Goal: Task Accomplishment & Management: Manage account settings

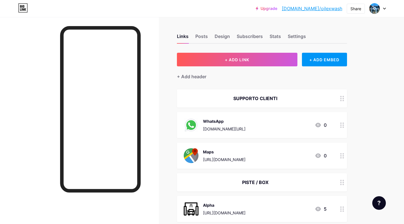
click at [322, 11] on link "[DOMAIN_NAME]/oilexwash" at bounding box center [312, 8] width 60 height 7
click at [221, 35] on div "Design" at bounding box center [222, 38] width 15 height 10
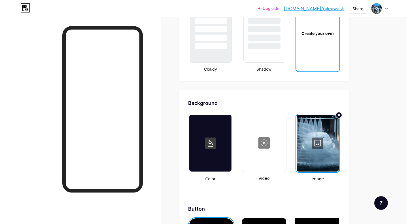
scroll to position [731, 0]
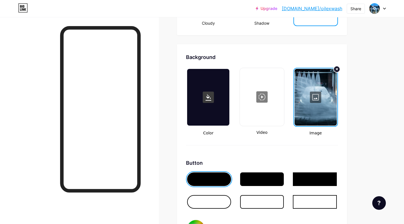
click at [206, 120] on div at bounding box center [208, 97] width 42 height 57
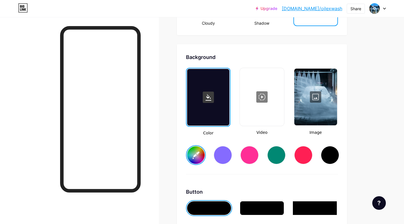
type input "#ffffff"
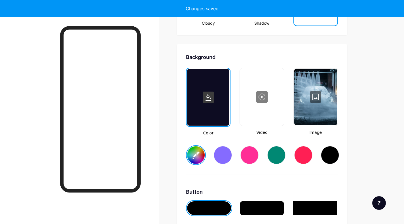
click at [227, 155] on div at bounding box center [223, 155] width 18 height 18
type input "#ffffff"
type input "#856bff"
type input "#ffffff"
type input "#856bff"
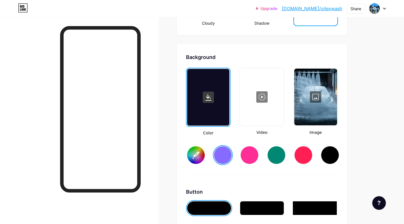
type input "#ffffff"
type input "#856bff"
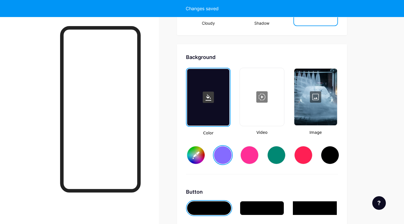
type input "#ffffff"
type input "#856bff"
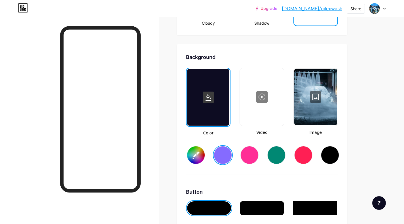
click at [332, 153] on div at bounding box center [330, 155] width 18 height 18
type input "#ffffff"
type input "#000000"
click at [257, 113] on div at bounding box center [261, 97] width 43 height 57
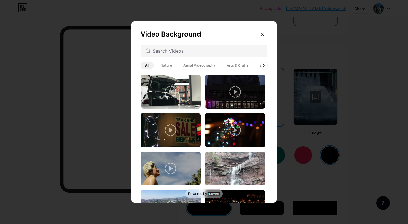
click at [170, 131] on icon at bounding box center [170, 129] width 11 height 11
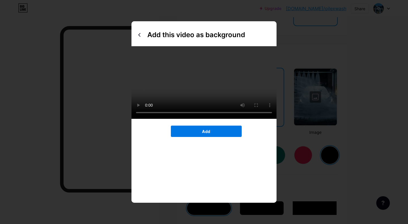
click at [192, 137] on button "Add" at bounding box center [206, 131] width 71 height 11
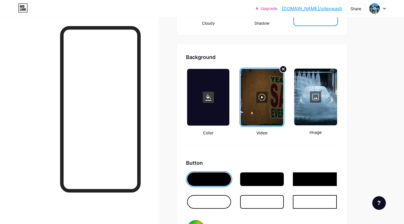
click at [284, 68] on circle at bounding box center [283, 69] width 7 height 7
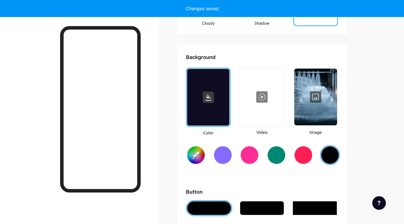
type input "#ffffff"
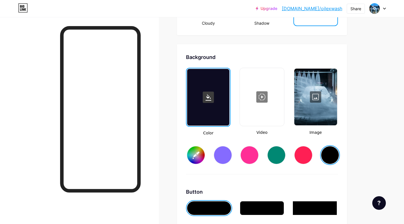
click at [259, 98] on div at bounding box center [261, 97] width 43 height 57
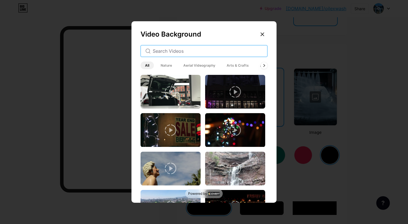
click at [175, 49] on input "text" at bounding box center [208, 51] width 110 height 7
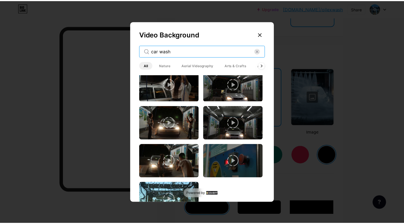
scroll to position [369, 0]
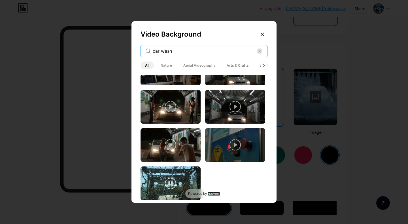
type input "car wash"
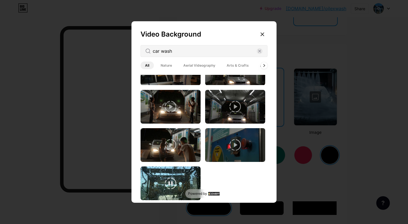
click at [155, 171] on video at bounding box center [171, 183] width 60 height 34
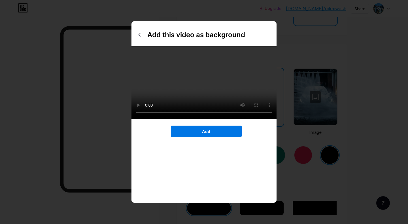
click at [199, 137] on button "Add" at bounding box center [206, 131] width 71 height 11
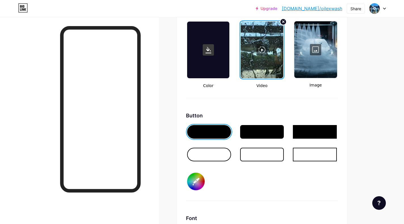
scroll to position [778, 0]
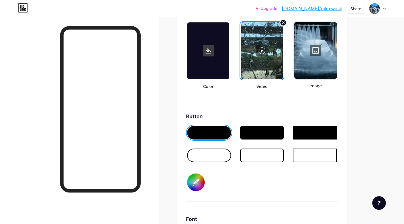
click at [208, 153] on div at bounding box center [209, 156] width 44 height 14
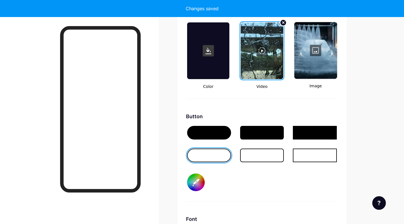
type input "#ffffff"
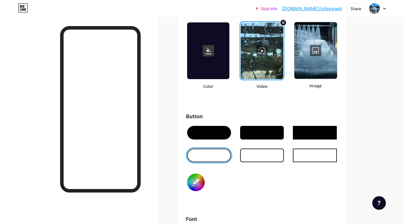
click at [196, 178] on input "#000000" at bounding box center [196, 183] width 18 height 18
type input "#635f5f"
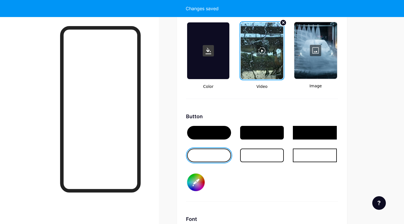
type input "#ffffff"
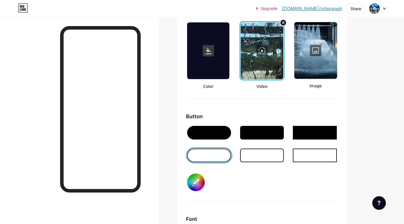
type input "#db1a1a"
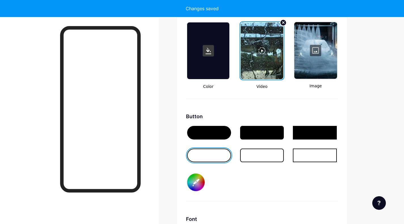
type input "#ffffff"
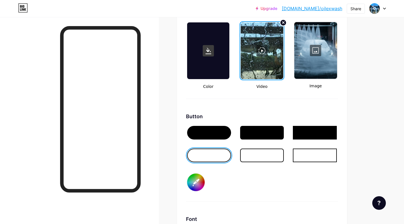
type input "#121111"
type input "#ffffff"
type input "#121111"
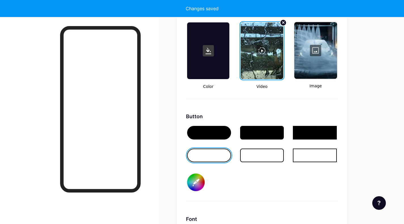
click at [199, 134] on div at bounding box center [209, 133] width 44 height 14
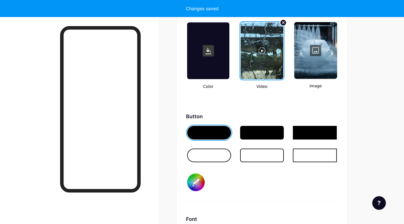
type input "#ffffff"
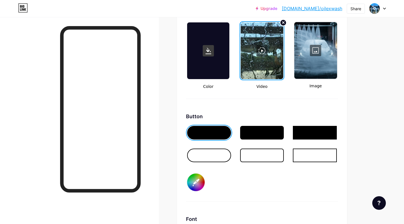
click at [198, 180] on input "#121111" at bounding box center [196, 183] width 18 height 18
type input "#676565"
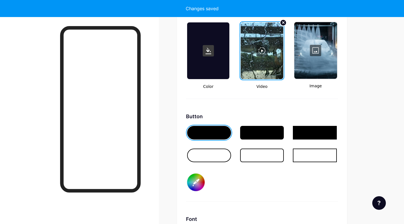
type input "#ffffff"
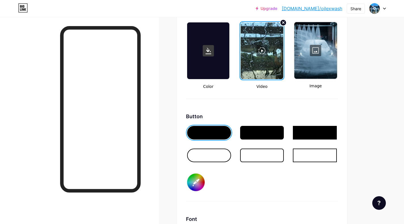
type input "#676565"
click at [278, 117] on div "Button" at bounding box center [262, 117] width 152 height 8
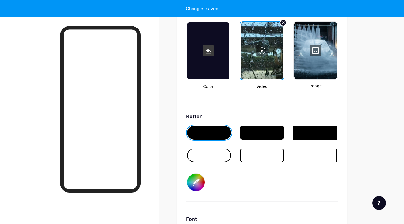
type input "#ffffff"
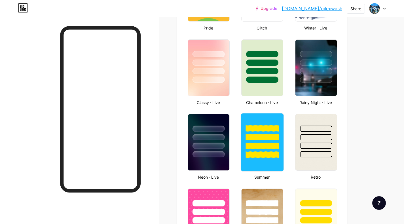
scroll to position [278, 0]
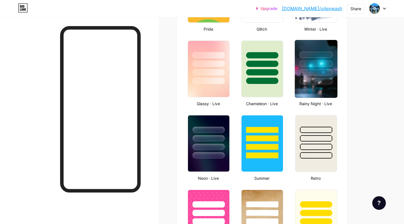
click at [318, 65] on div at bounding box center [315, 63] width 33 height 7
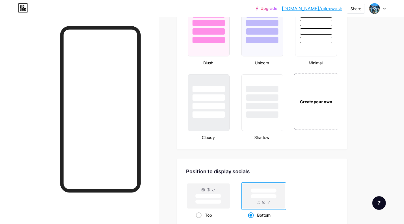
scroll to position [620, 0]
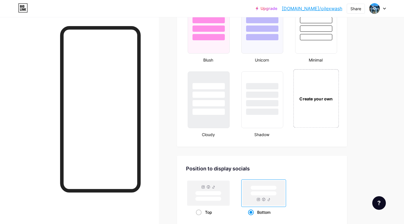
click at [318, 100] on div "Create your own" at bounding box center [316, 99] width 43 height 6
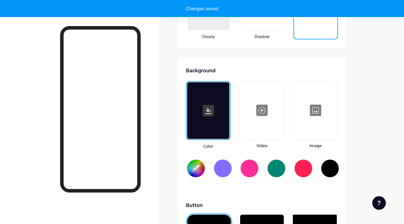
type input "#ffffff"
type input "#000000"
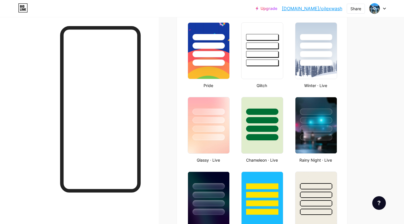
scroll to position [221, 0]
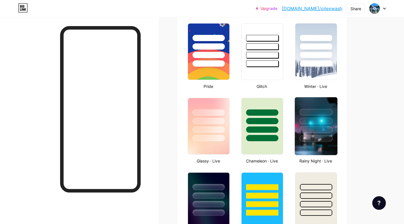
click at [317, 150] on img at bounding box center [316, 126] width 43 height 58
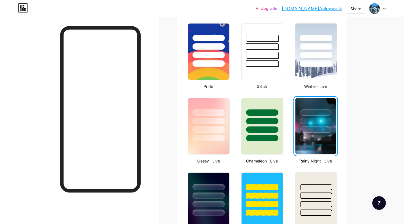
click at [321, 7] on link "[DOMAIN_NAME]/oilexwash" at bounding box center [312, 8] width 60 height 7
